Goal: Information Seeking & Learning: Learn about a topic

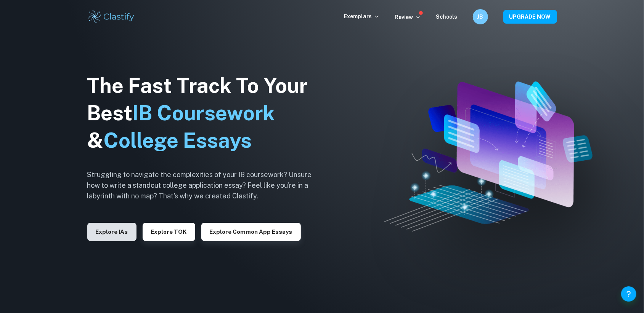
click at [121, 230] on button "Explore IAs" at bounding box center [111, 232] width 49 height 18
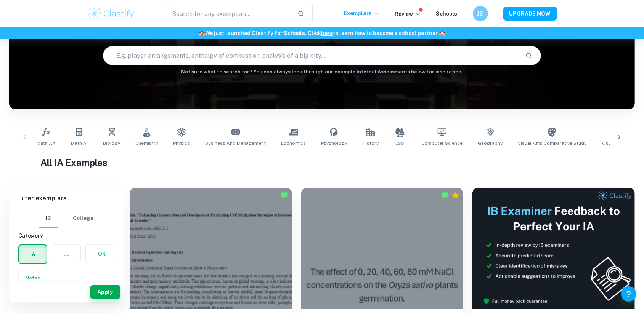
scroll to position [165, 0]
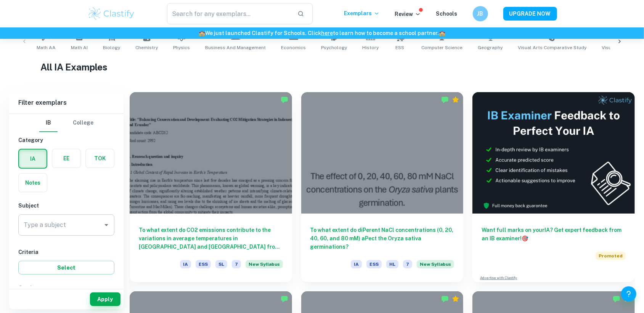
click at [74, 226] on input "Type a subject" at bounding box center [61, 225] width 78 height 14
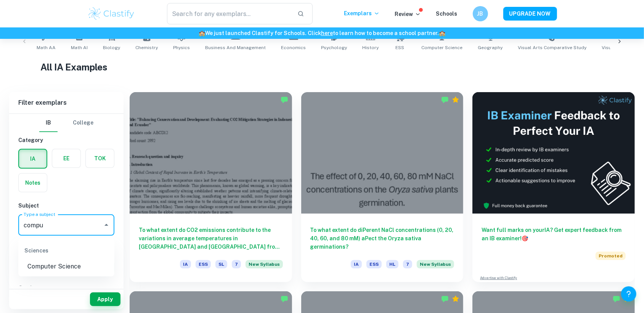
click at [62, 263] on li "Computer Science" at bounding box center [66, 267] width 96 height 14
type input "Computer Science"
click at [98, 299] on button "Apply" at bounding box center [105, 300] width 31 height 14
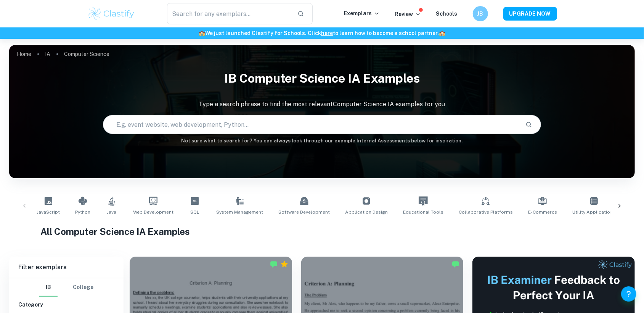
click at [239, 123] on input "text" at bounding box center [311, 124] width 416 height 21
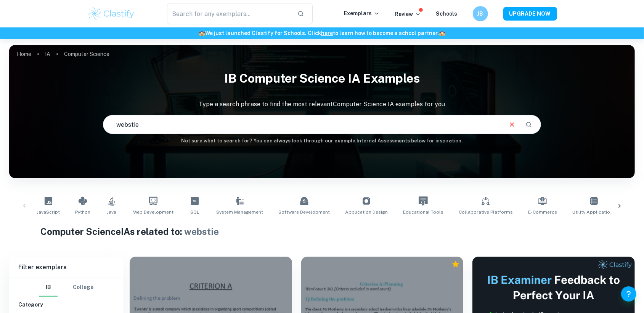
click at [201, 129] on input "webstie" at bounding box center [302, 124] width 398 height 21
type input "website"
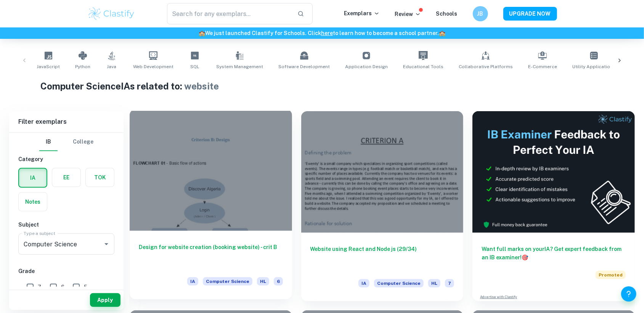
scroll to position [159, 0]
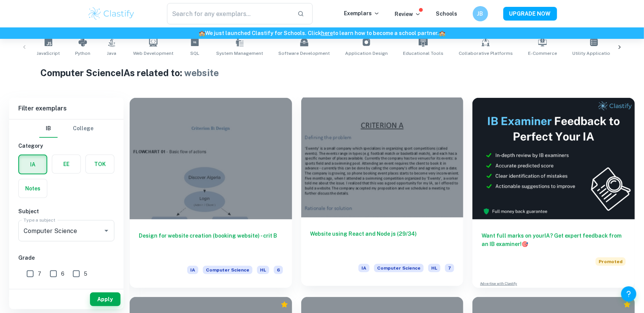
click at [327, 245] on h6 "Website using React and Node js (29/34)" at bounding box center [382, 242] width 144 height 25
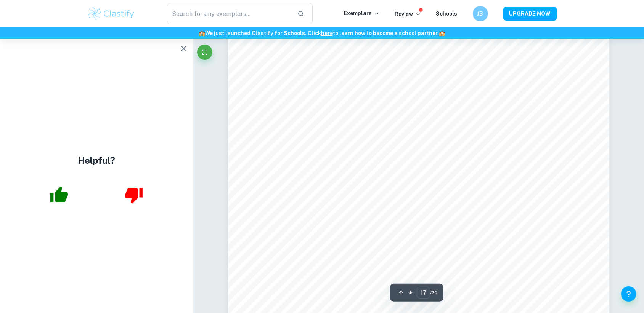
scroll to position [8952, 0]
type input "20"
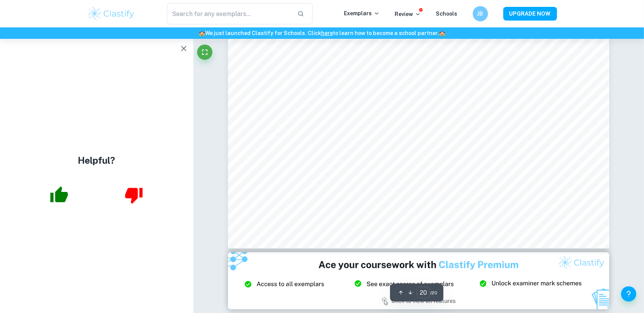
scroll to position [10813, 0]
